Goal: Information Seeking & Learning: Learn about a topic

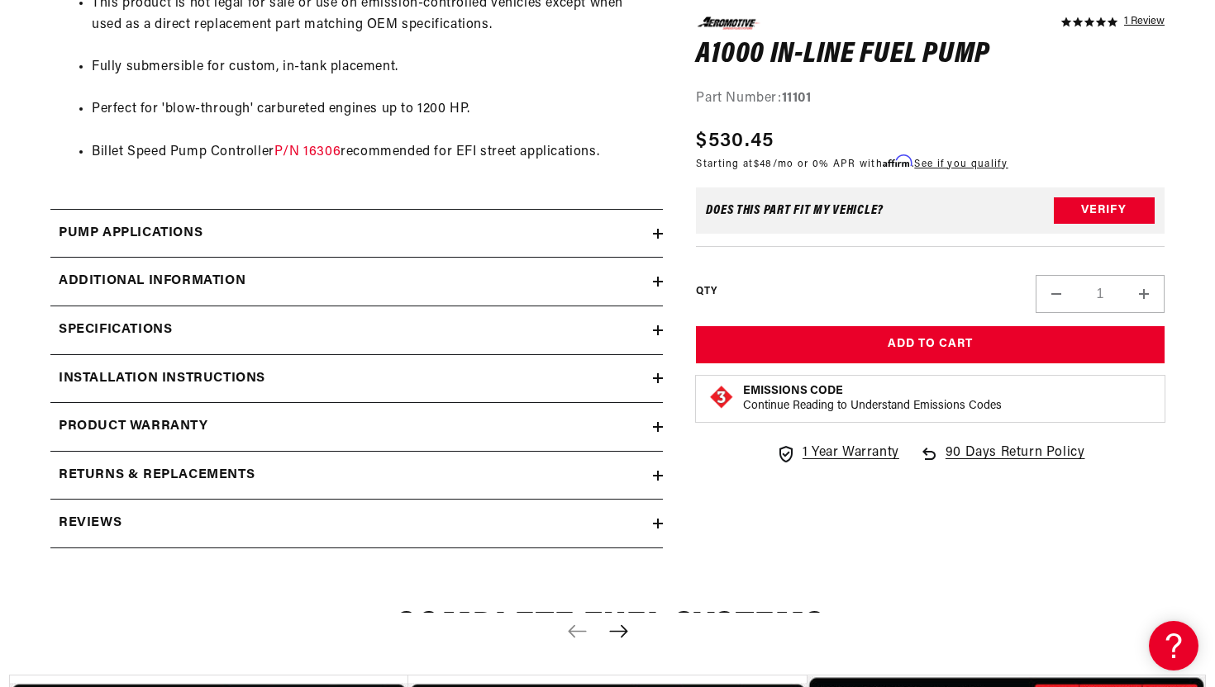
scroll to position [1520, 0]
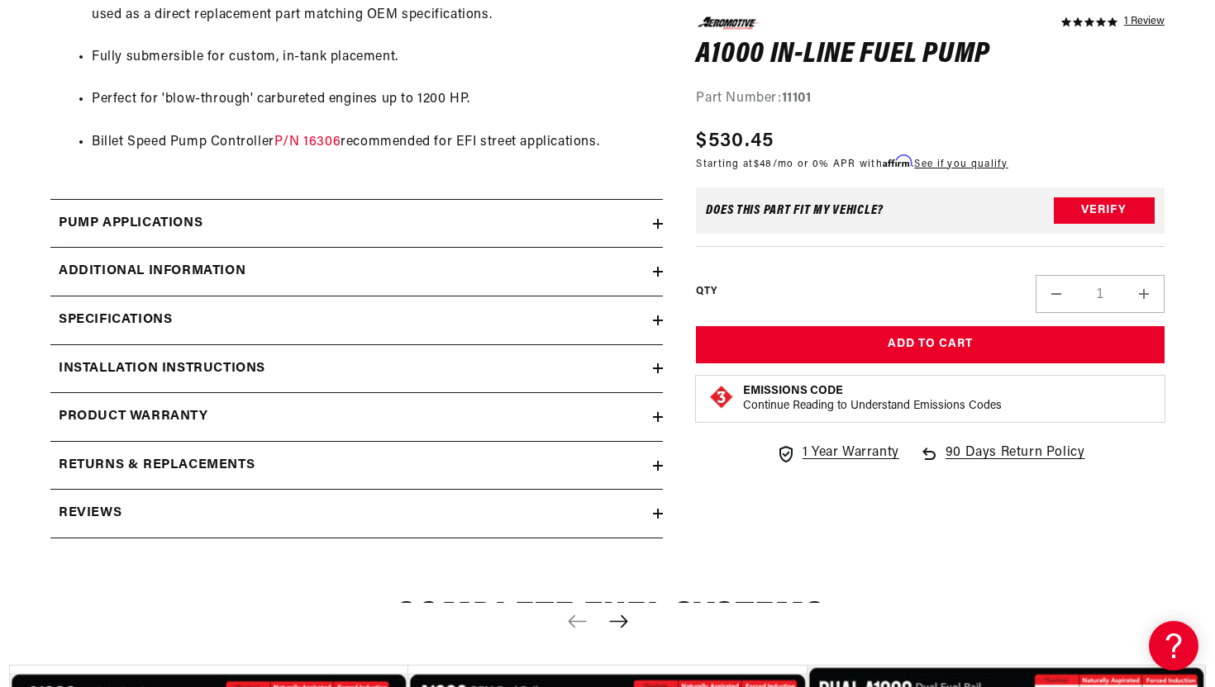
click at [411, 228] on div "Pump Applications" at bounding box center [351, 223] width 602 height 21
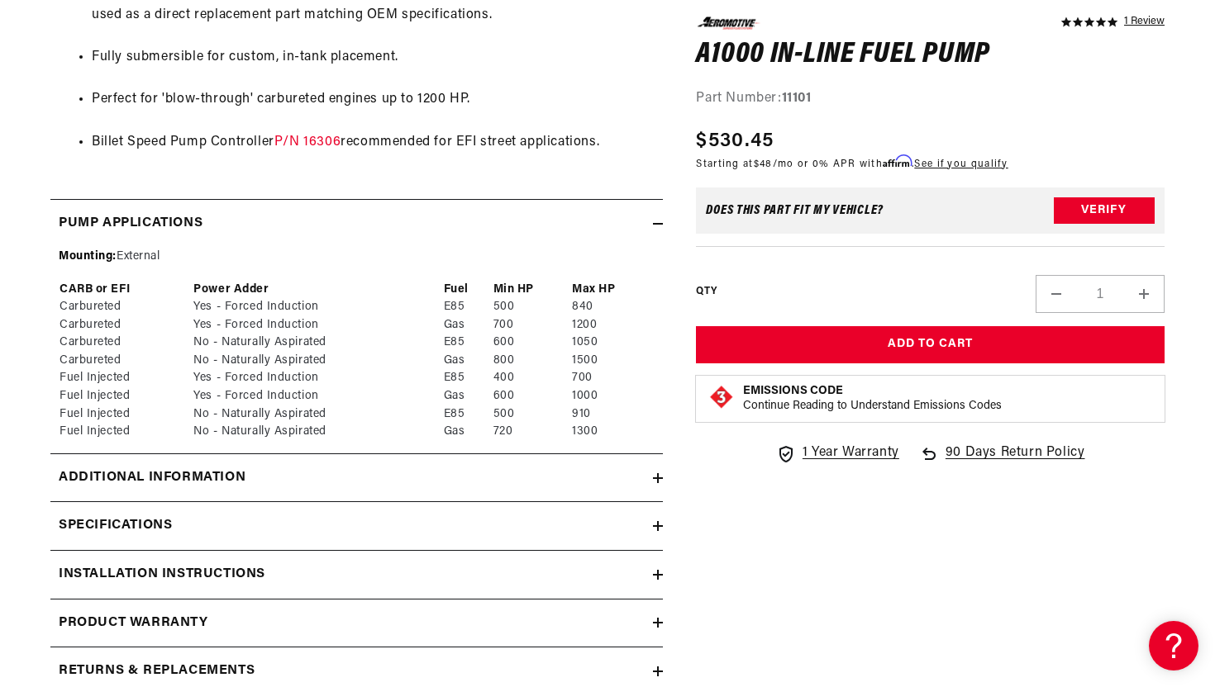
click at [411, 228] on div "Pump Applications" at bounding box center [351, 223] width 602 height 21
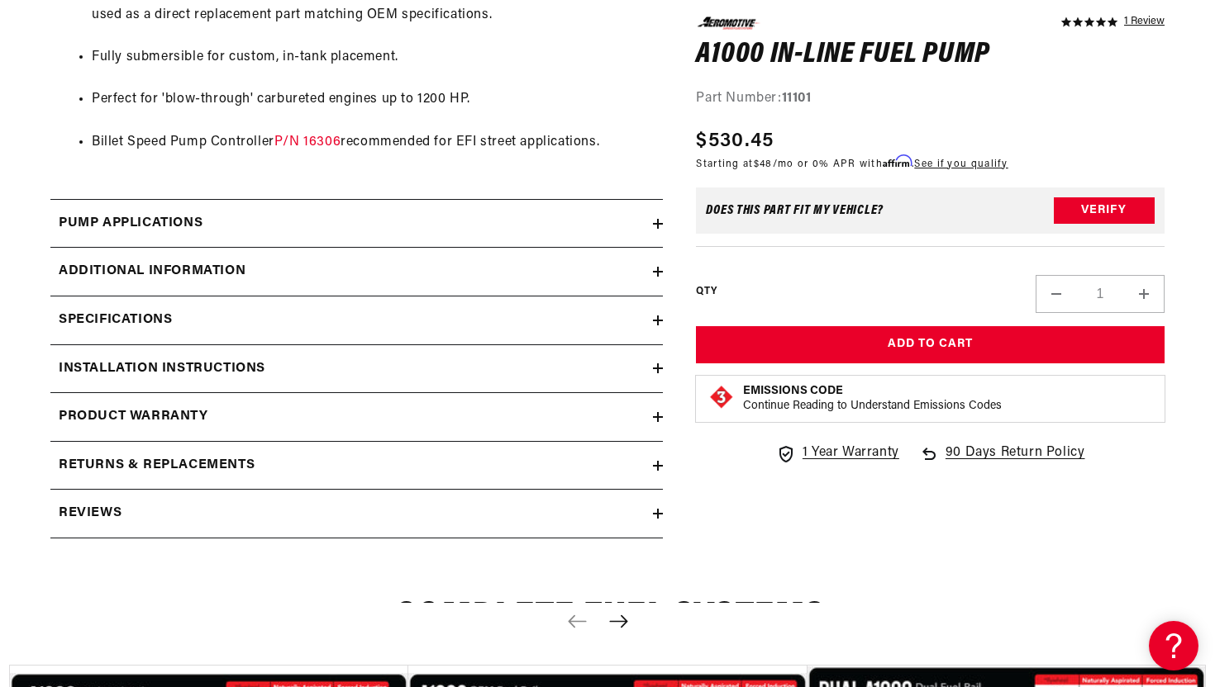
click at [377, 274] on div "Additional information" at bounding box center [351, 271] width 602 height 21
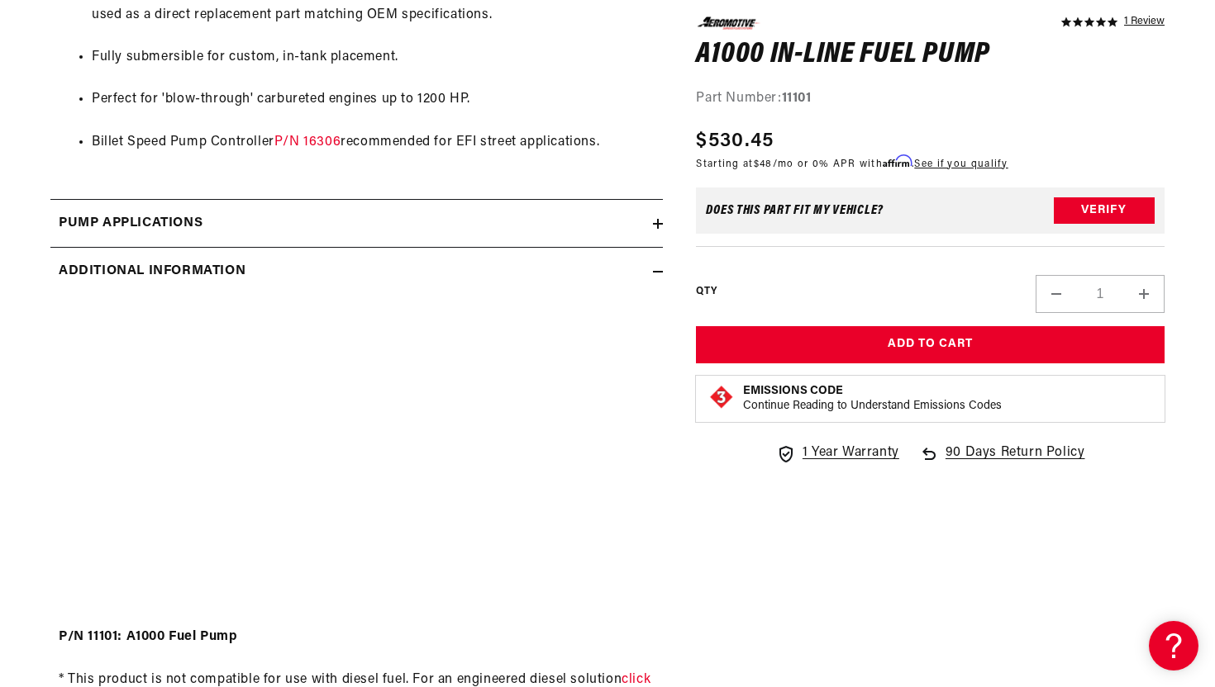
click at [377, 274] on div "Additional information" at bounding box center [351, 271] width 602 height 21
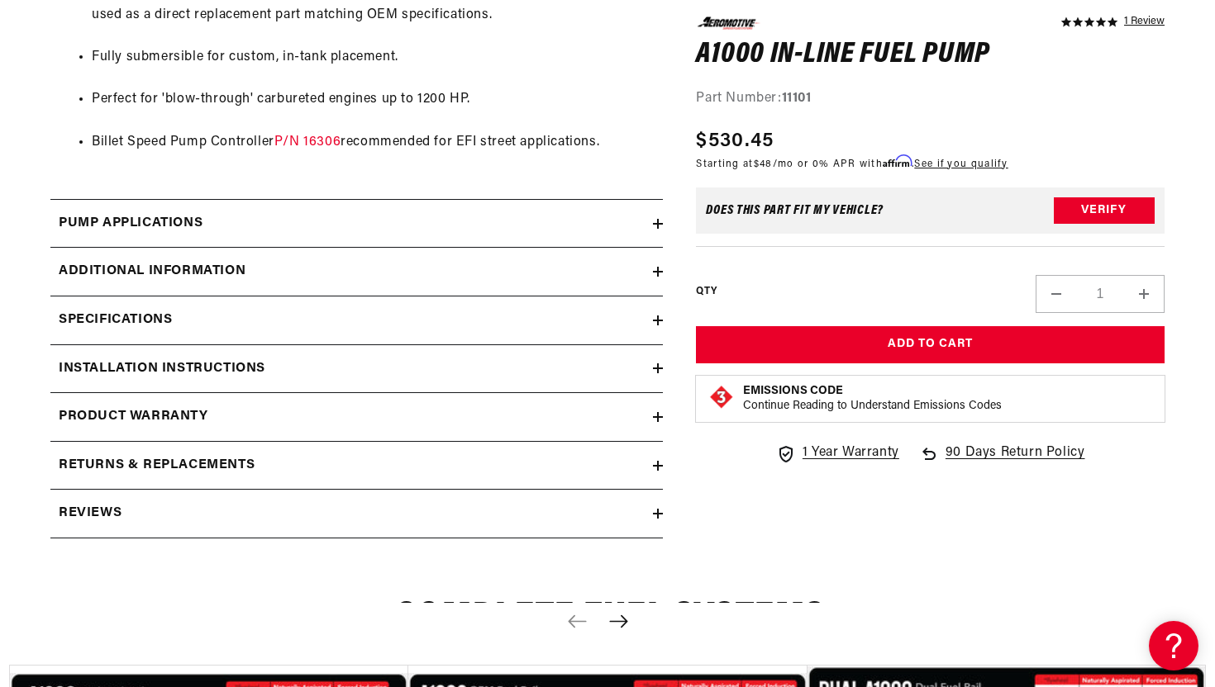
click at [359, 314] on div "Specifications" at bounding box center [351, 320] width 602 height 21
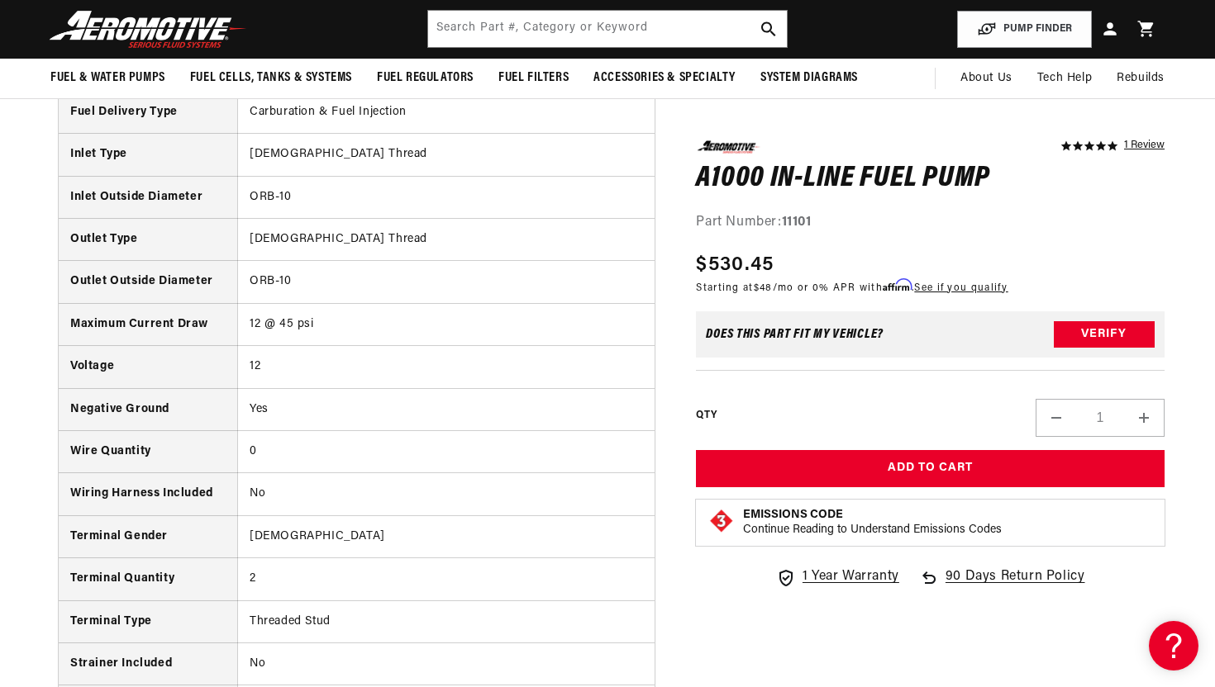
scroll to position [2214, 0]
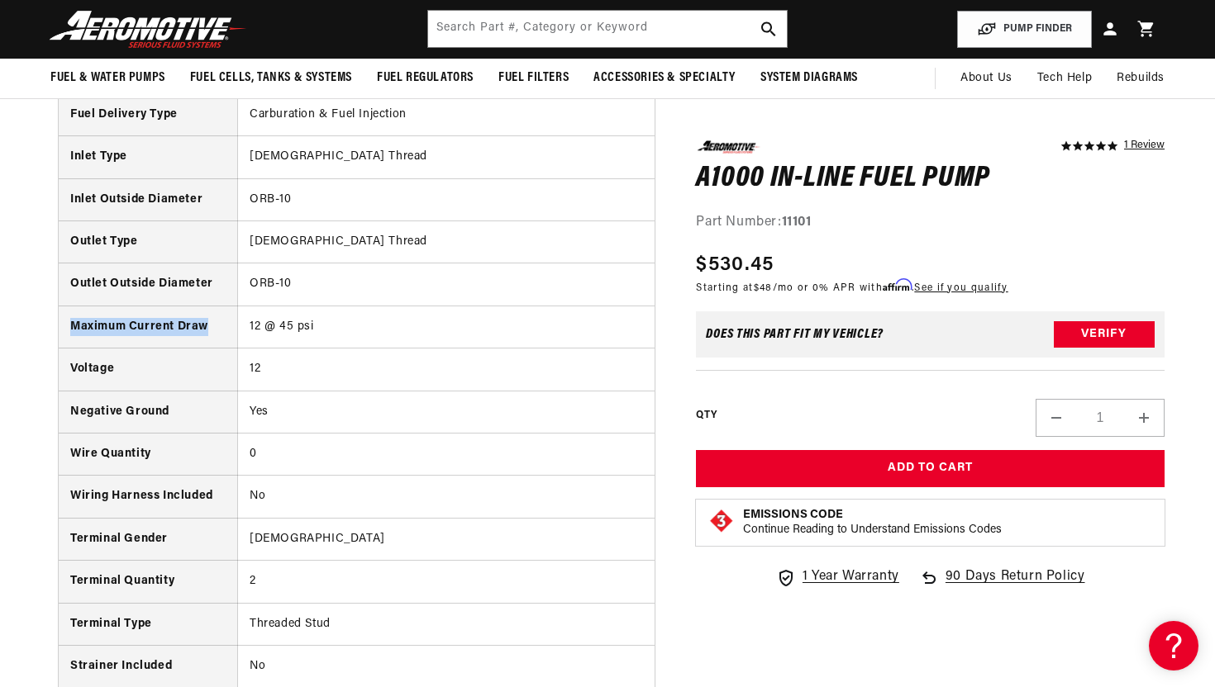
drag, startPoint x: 213, startPoint y: 328, endPoint x: 63, endPoint y: 333, distance: 150.5
click at [63, 333] on th "Maximum Current Draw" at bounding box center [148, 327] width 178 height 42
copy th "Maximum Current Draw"
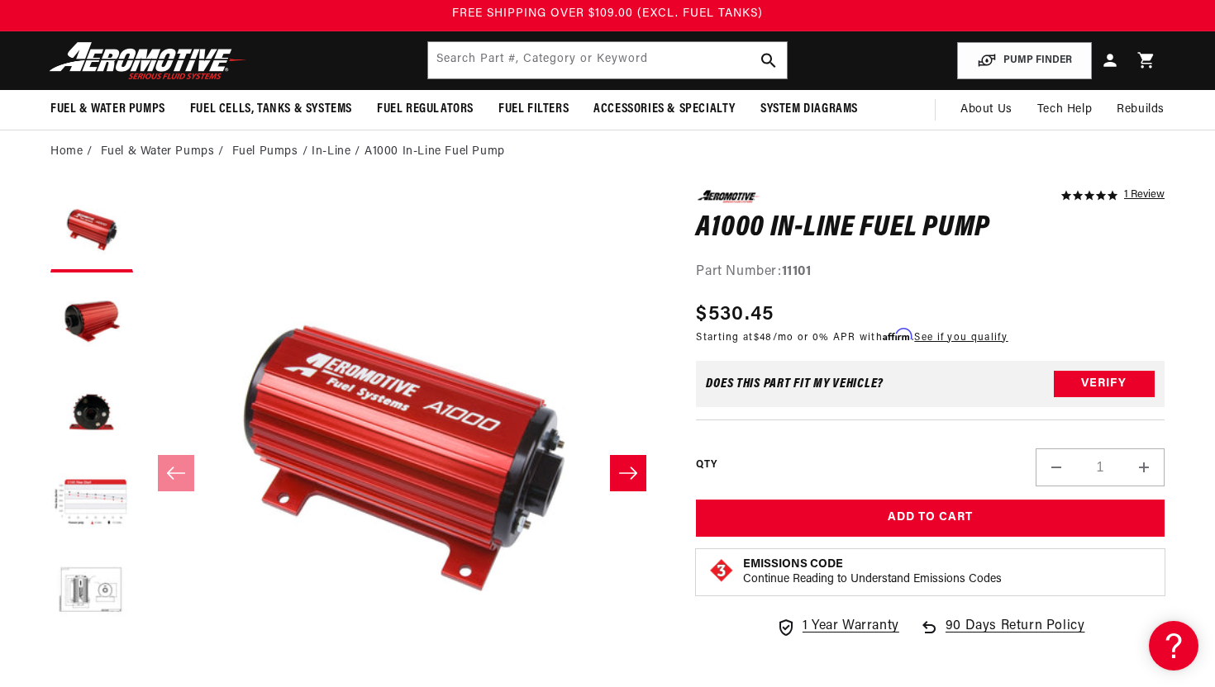
scroll to position [0, 0]
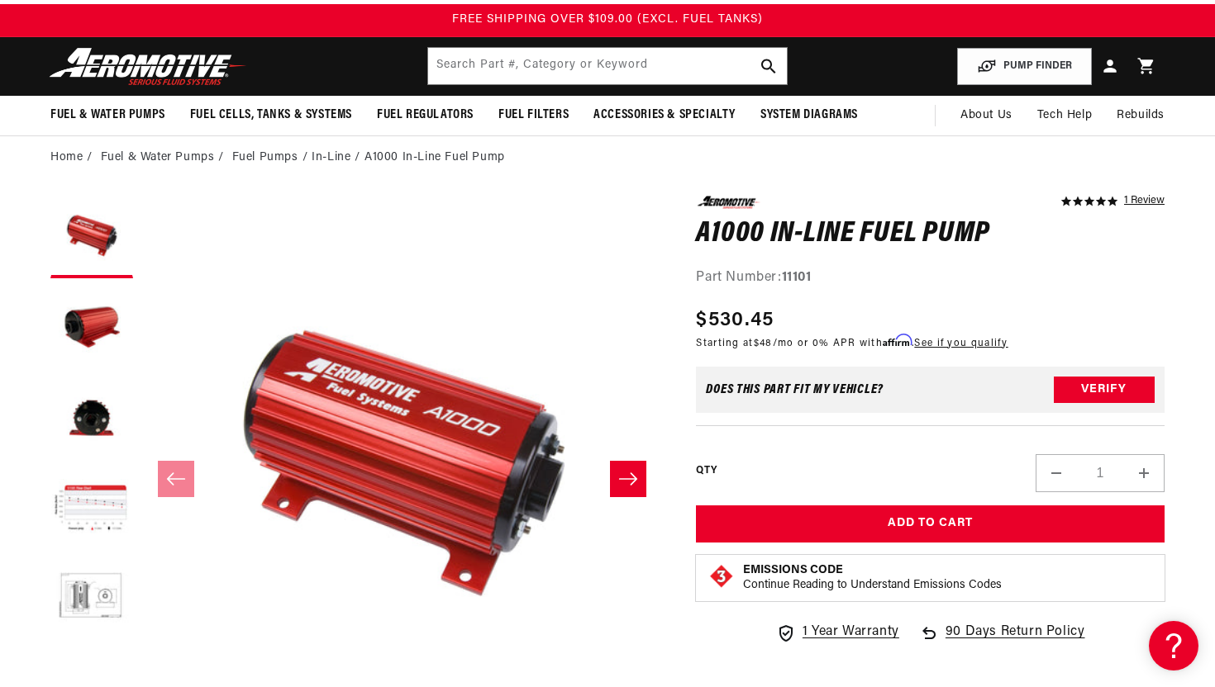
scroll to position [38, 0]
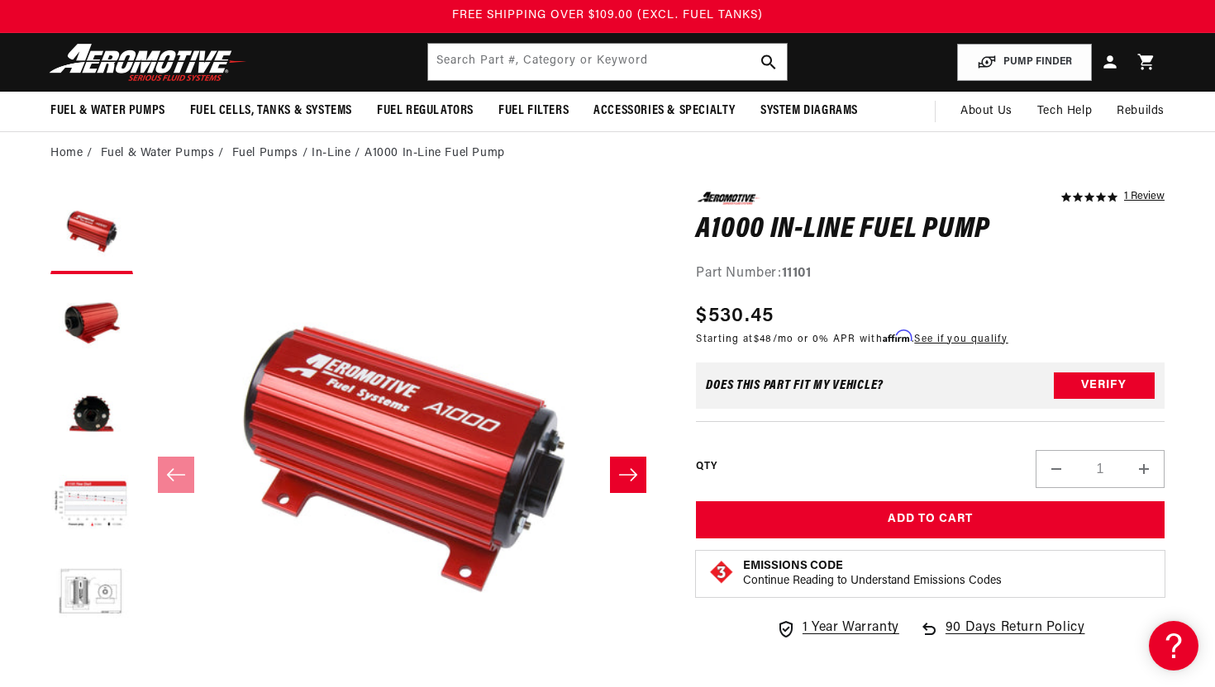
click at [321, 154] on li "In-Line" at bounding box center [338, 154] width 53 height 18
click at [274, 155] on link "Fuel Pumps" at bounding box center [265, 154] width 66 height 18
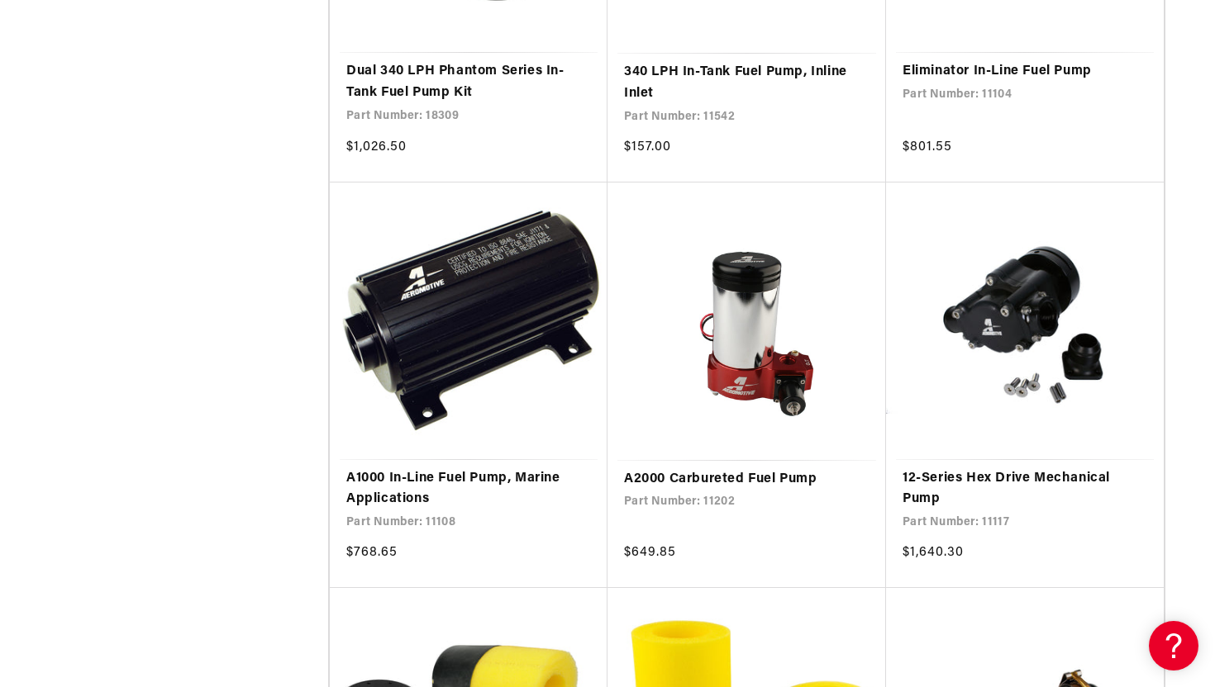
scroll to position [1978, 0]
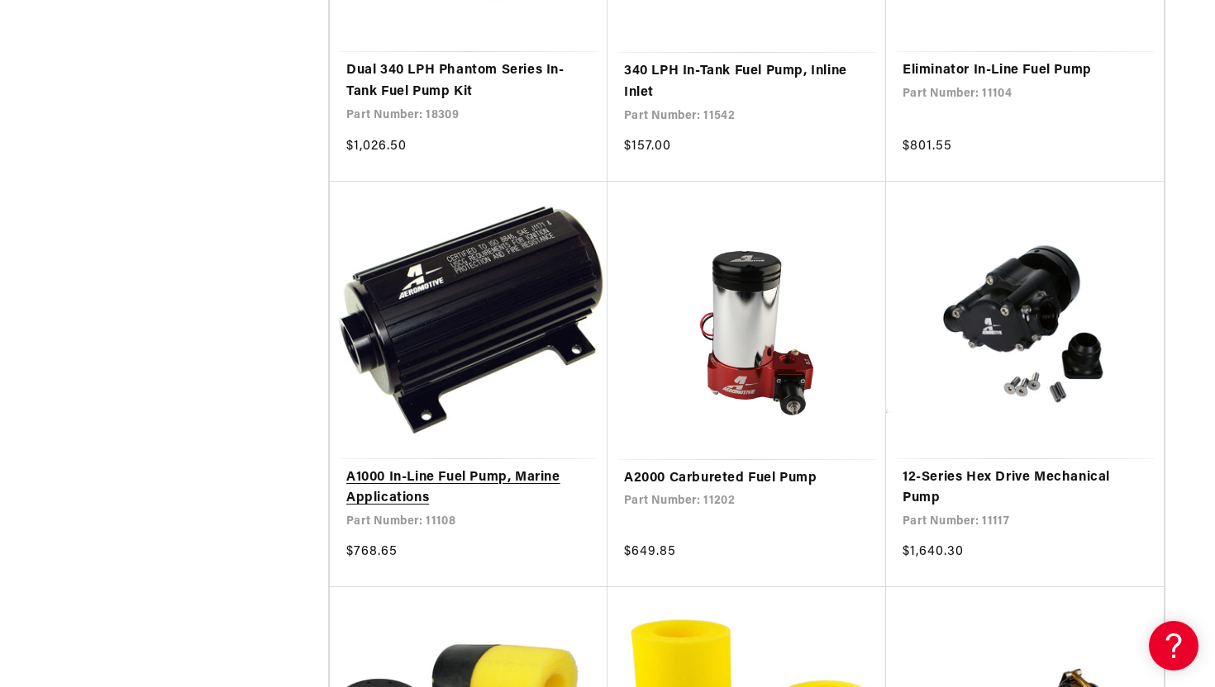
click at [514, 468] on link "A1000 In-Line Fuel Pump, Marine Applications" at bounding box center [468, 489] width 245 height 42
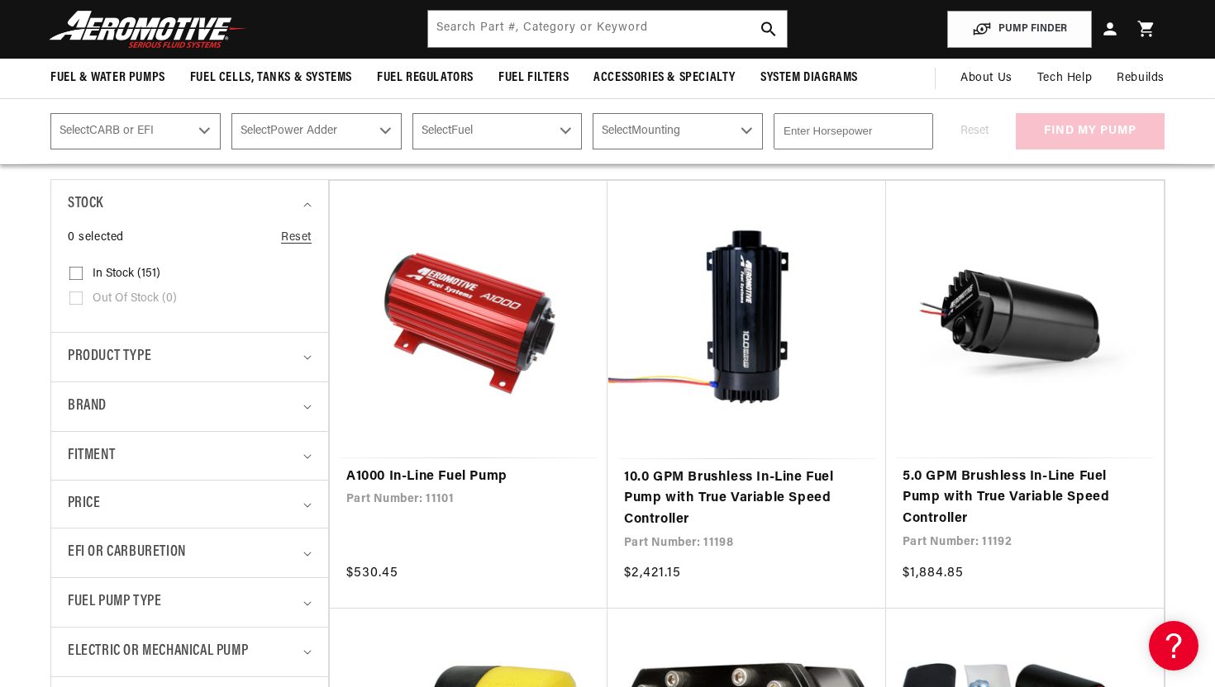
scroll to position [297, 0]
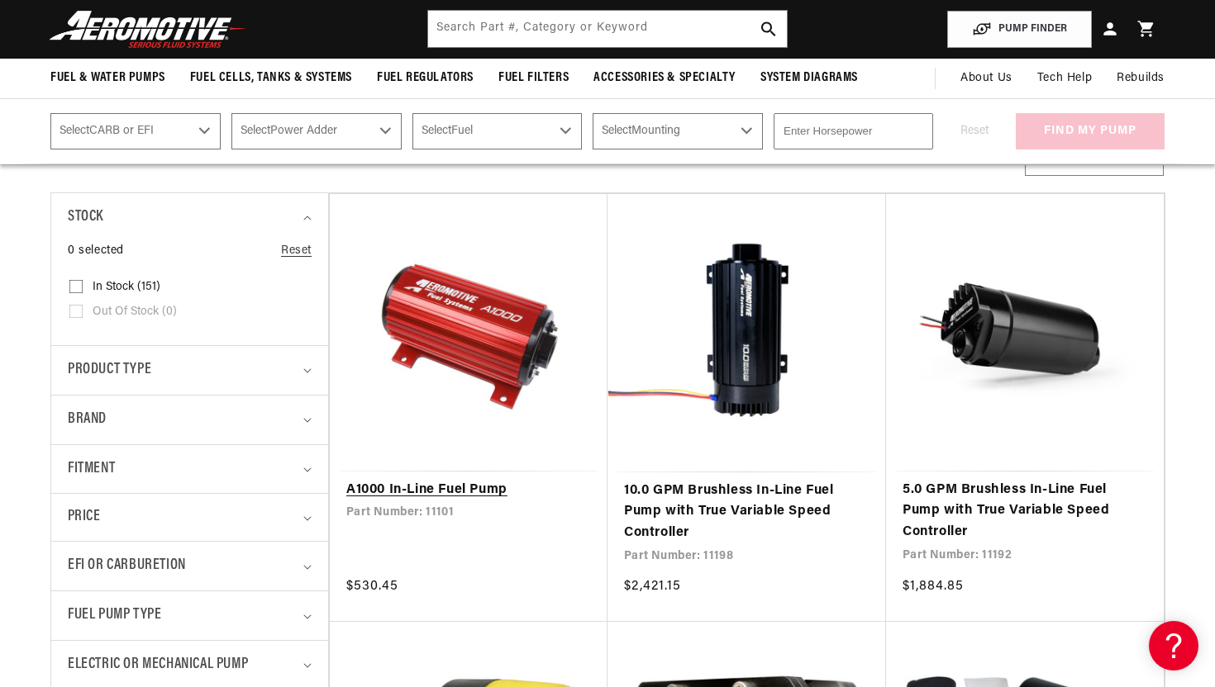
click at [421, 480] on link "A1000 In-Line Fuel Pump" at bounding box center [468, 490] width 245 height 21
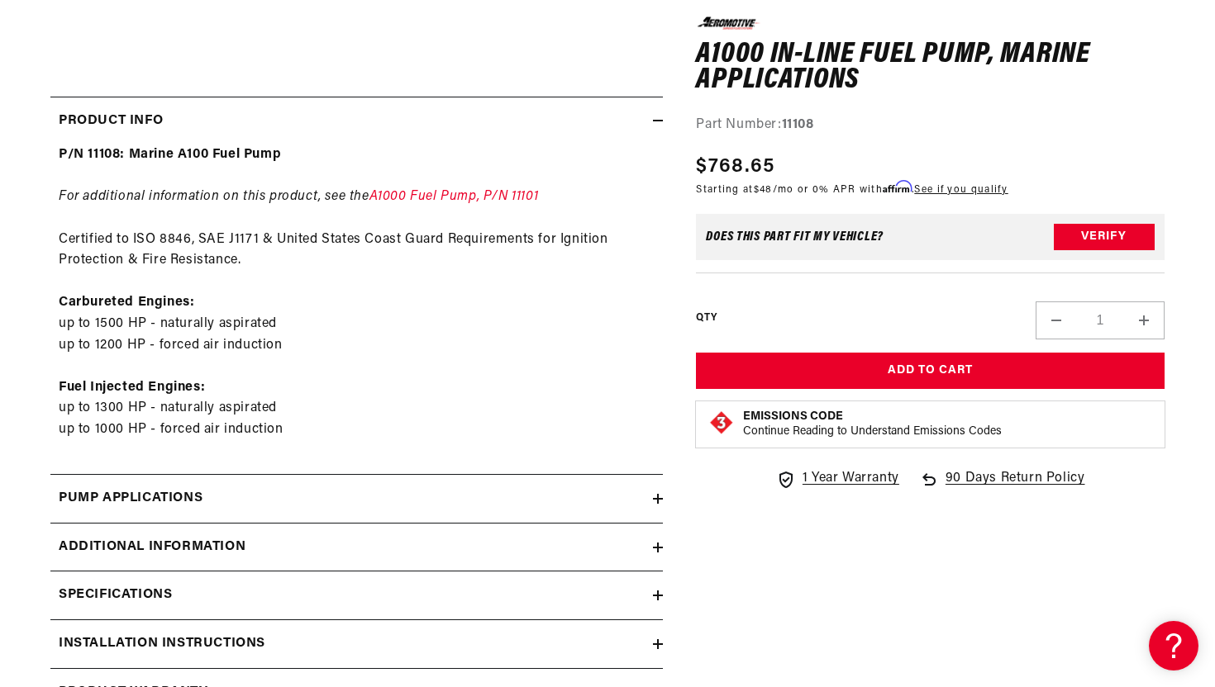
scroll to position [735, 0]
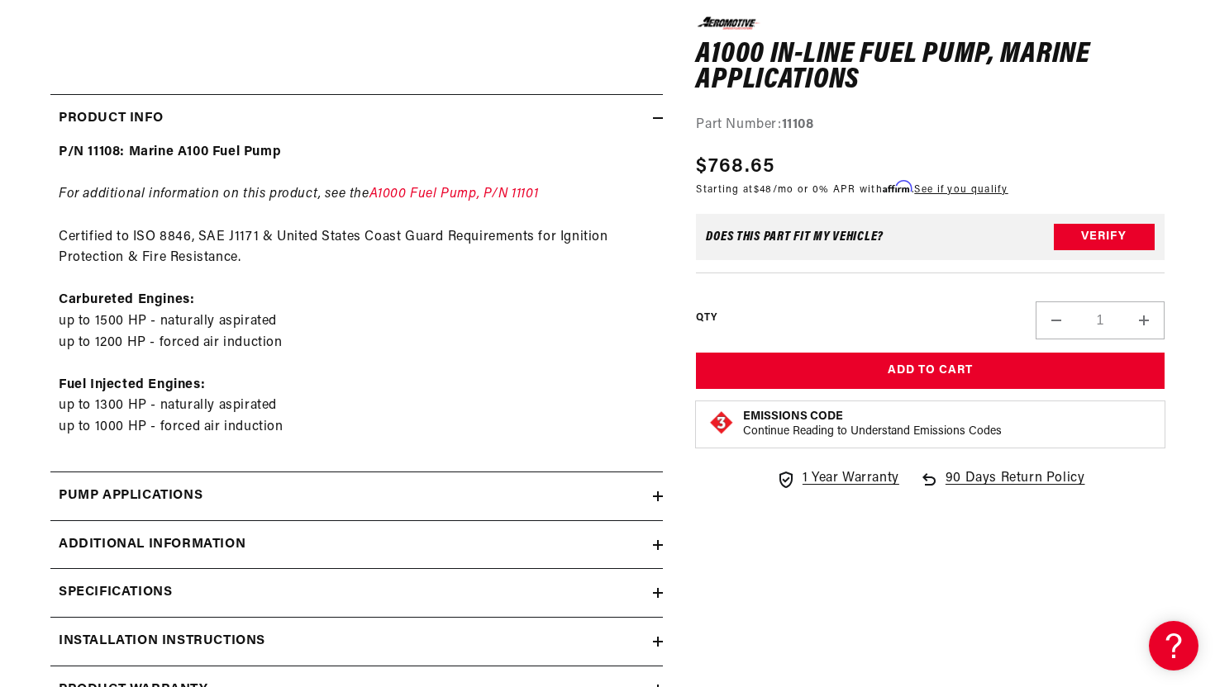
click at [306, 495] on div "Pump Applications" at bounding box center [351, 496] width 602 height 21
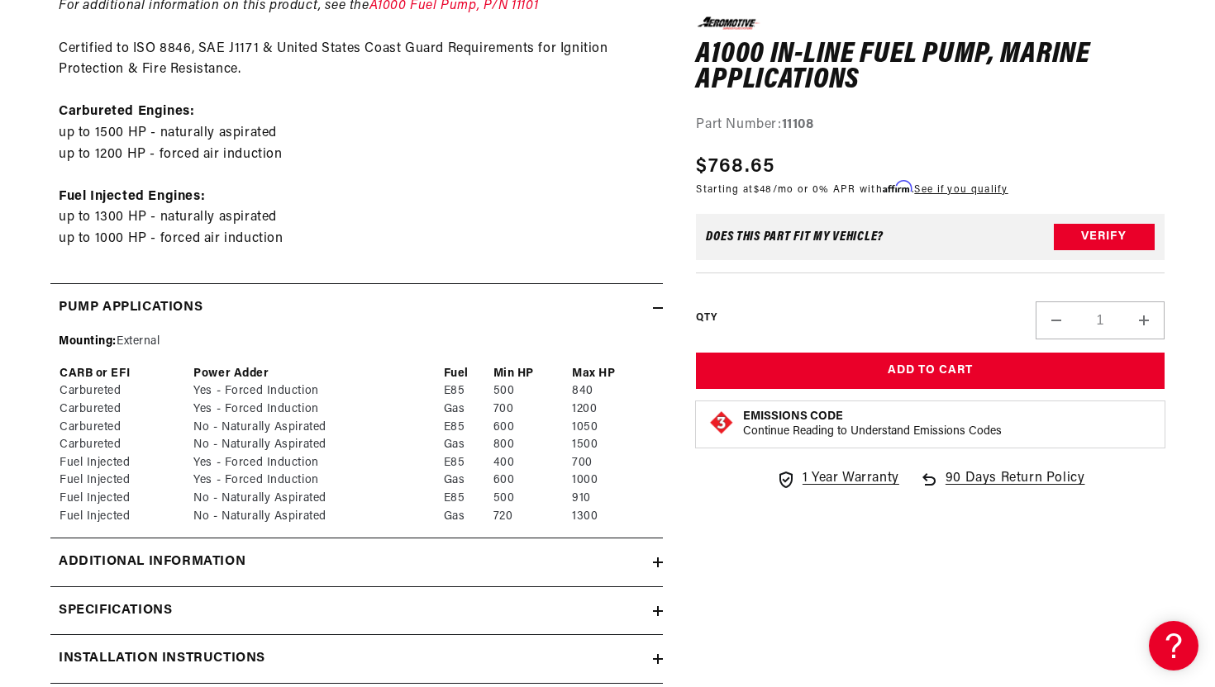
scroll to position [931, 0]
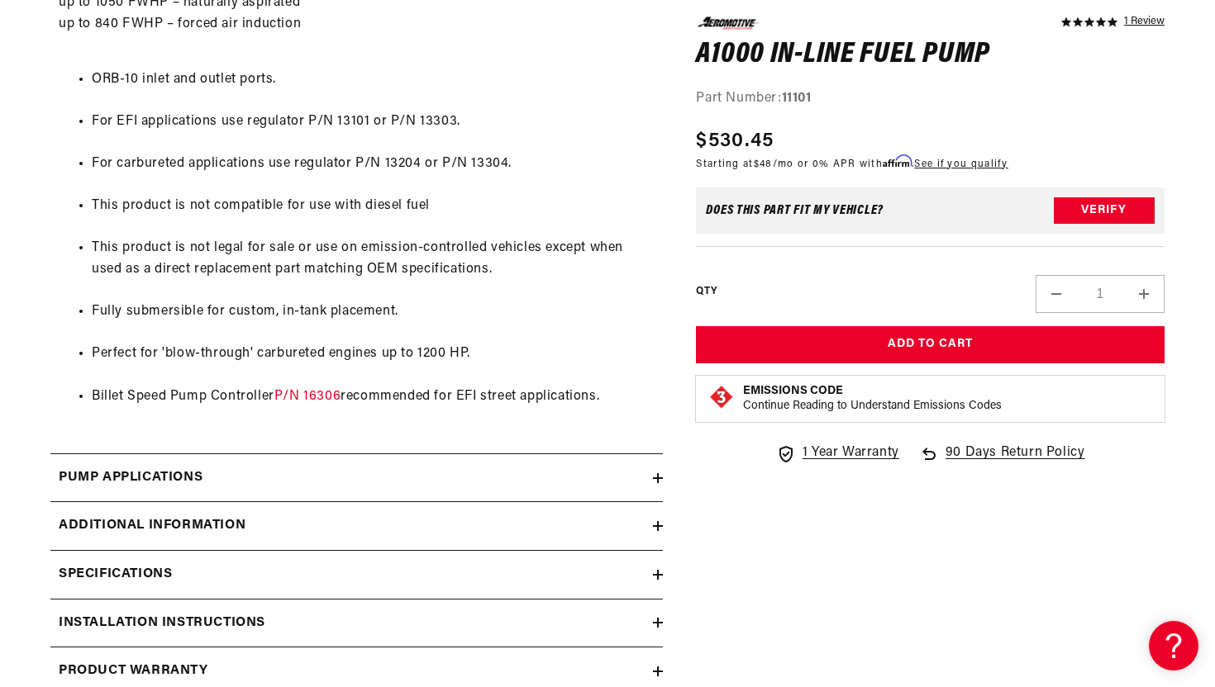
scroll to position [1276, 0]
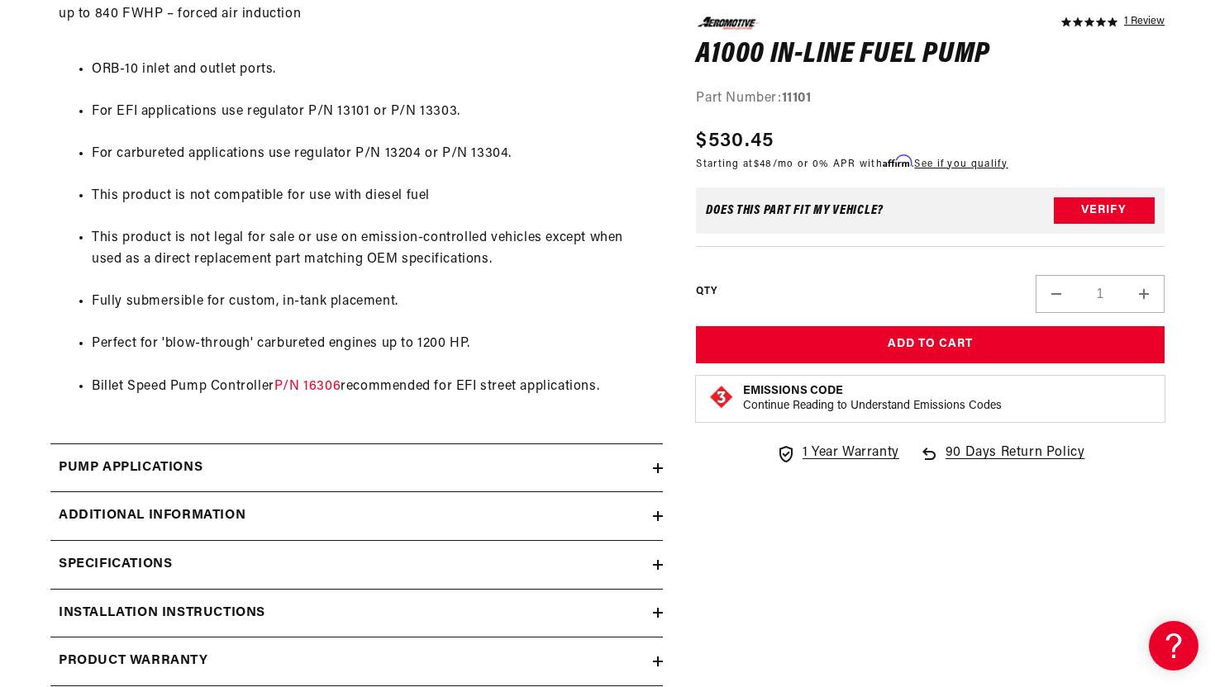
click at [354, 463] on div "Pump Applications" at bounding box center [351, 468] width 602 height 21
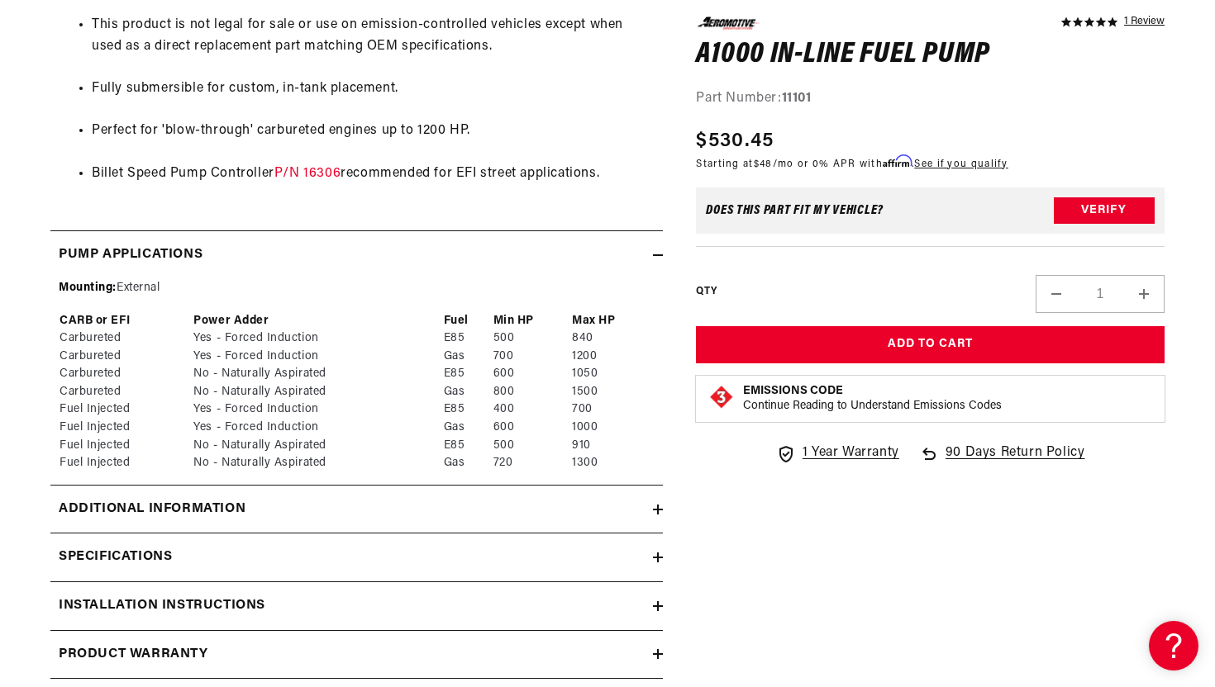
scroll to position [1498, 0]
